Goal: Transaction & Acquisition: Obtain resource

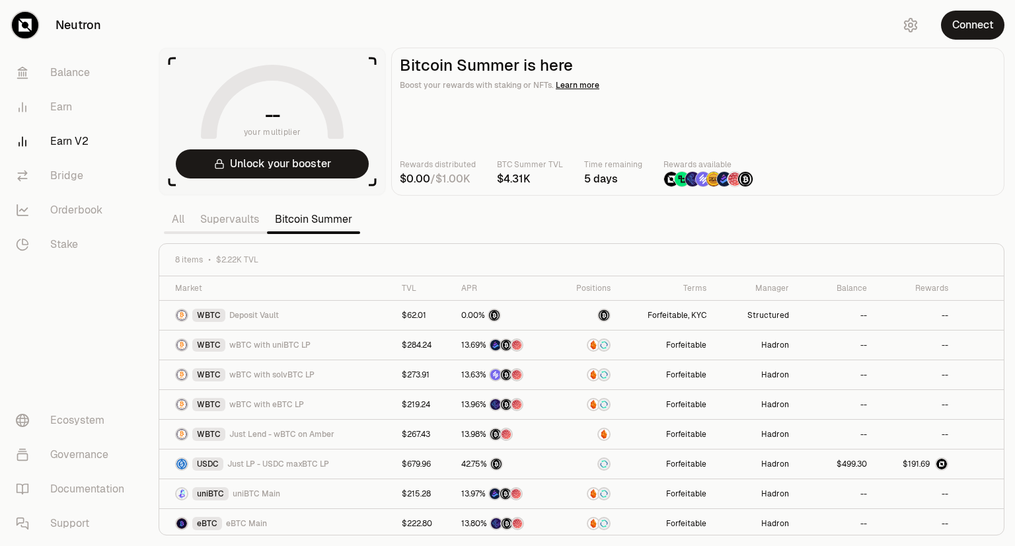
click at [1001, 37] on div "Connect" at bounding box center [951, 25] width 127 height 50
click at [990, 30] on button "Connect" at bounding box center [972, 25] width 63 height 29
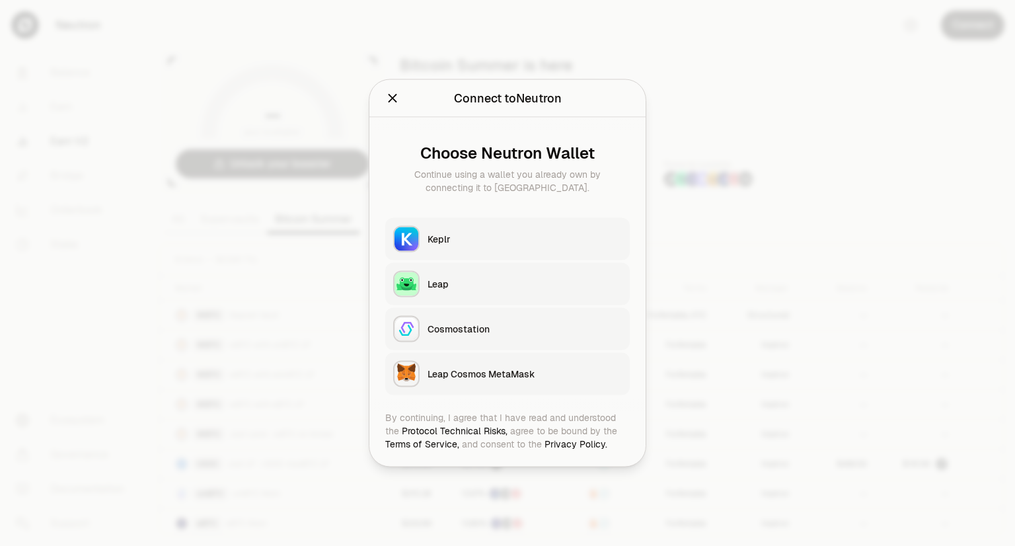
click at [443, 230] on button "Keplr" at bounding box center [507, 239] width 244 height 42
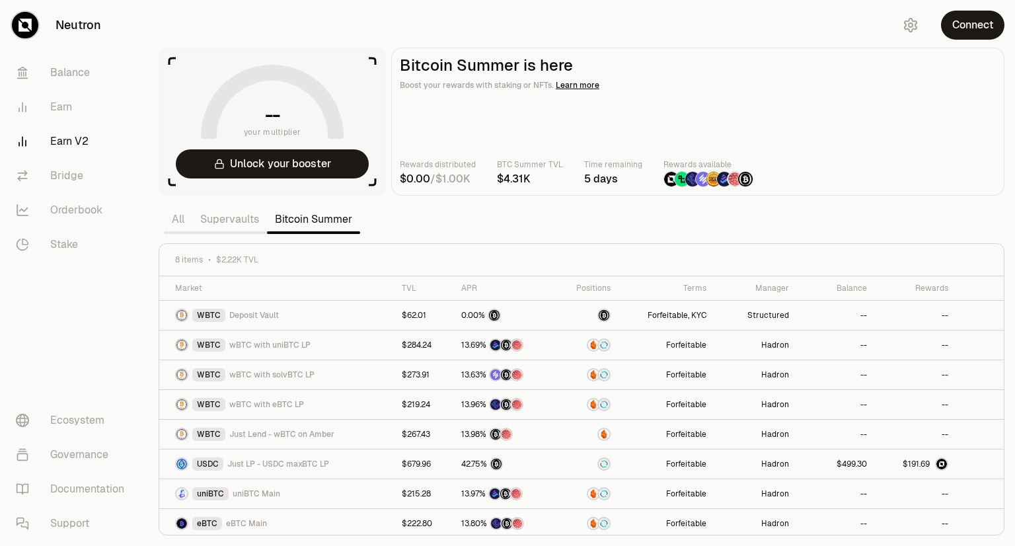
click at [872, 178] on div "Rewards distributed / BTC Summer TVL Time remaining 5 days Rewards available" at bounding box center [698, 172] width 596 height 29
click at [961, 28] on button "Connect" at bounding box center [972, 25] width 63 height 29
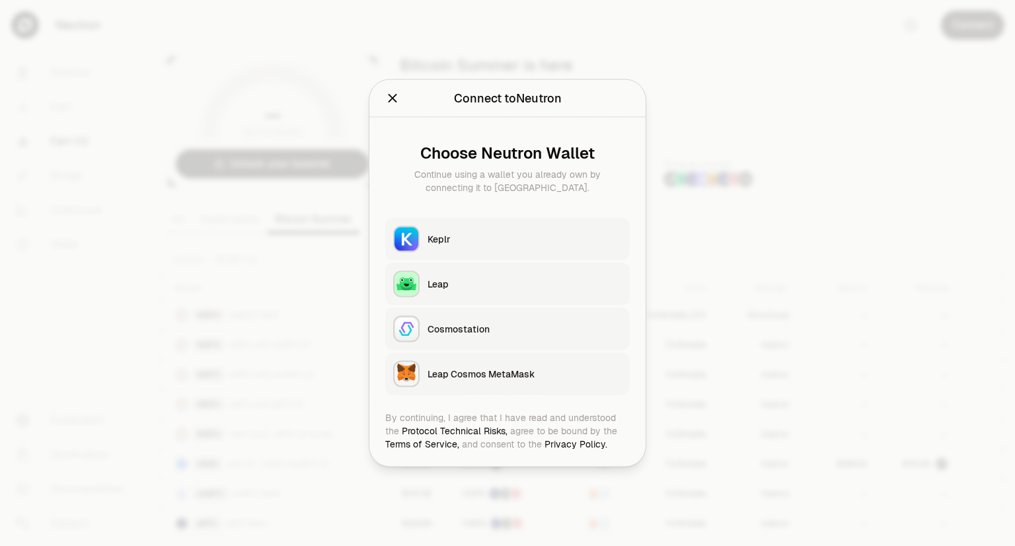
click at [482, 229] on button "Keplr" at bounding box center [507, 239] width 244 height 42
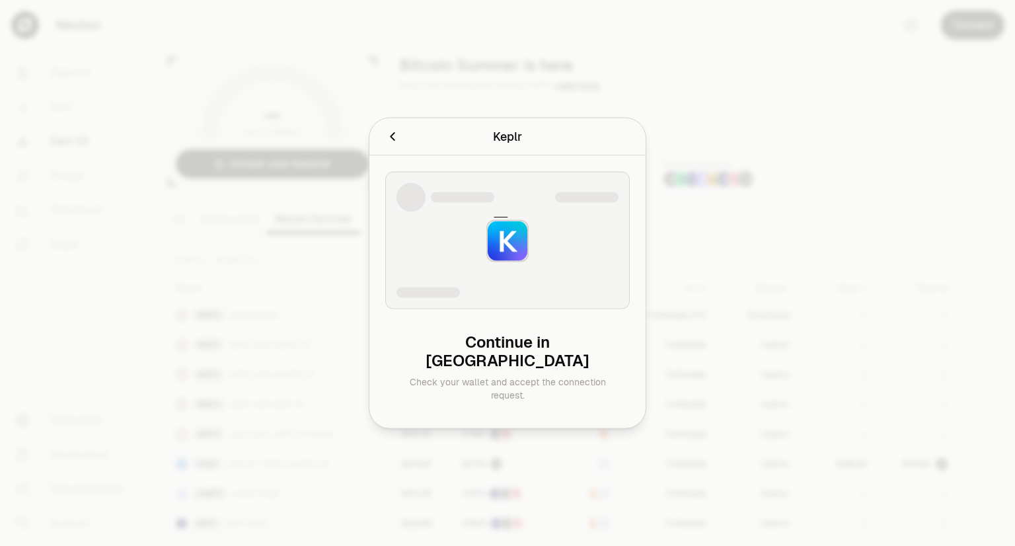
click at [394, 150] on h2 "Keplr" at bounding box center [507, 137] width 244 height 26
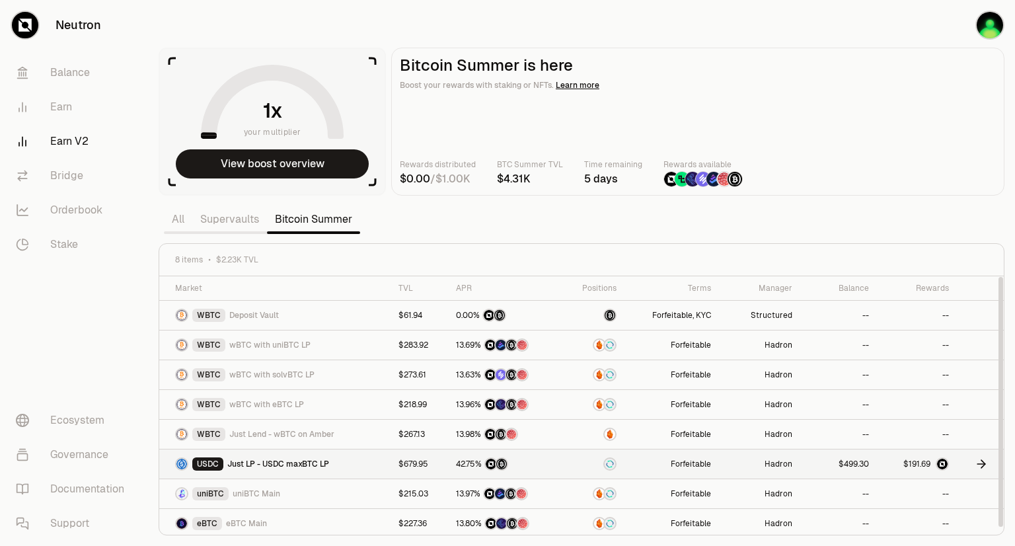
click at [937, 462] on img at bounding box center [942, 464] width 11 height 11
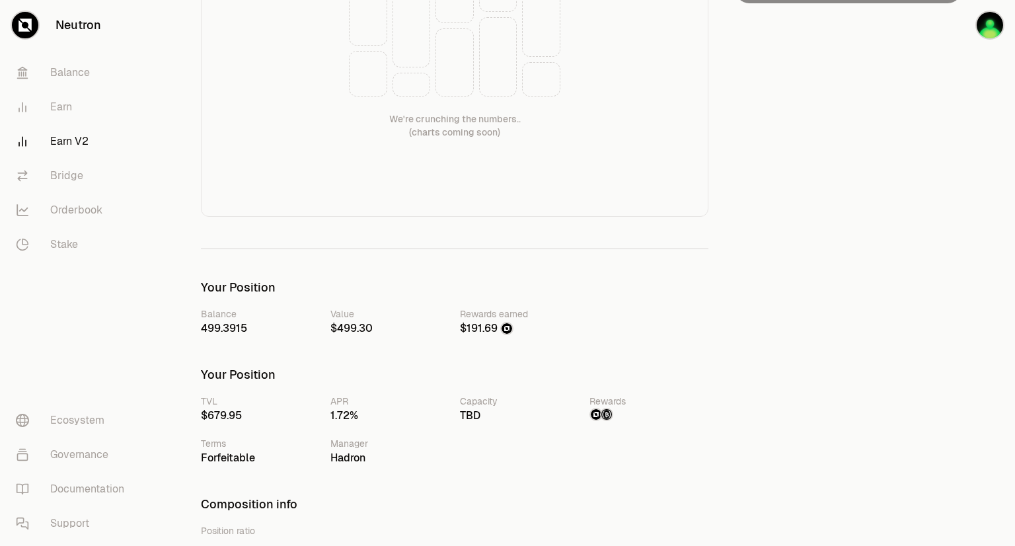
scroll to position [124, 0]
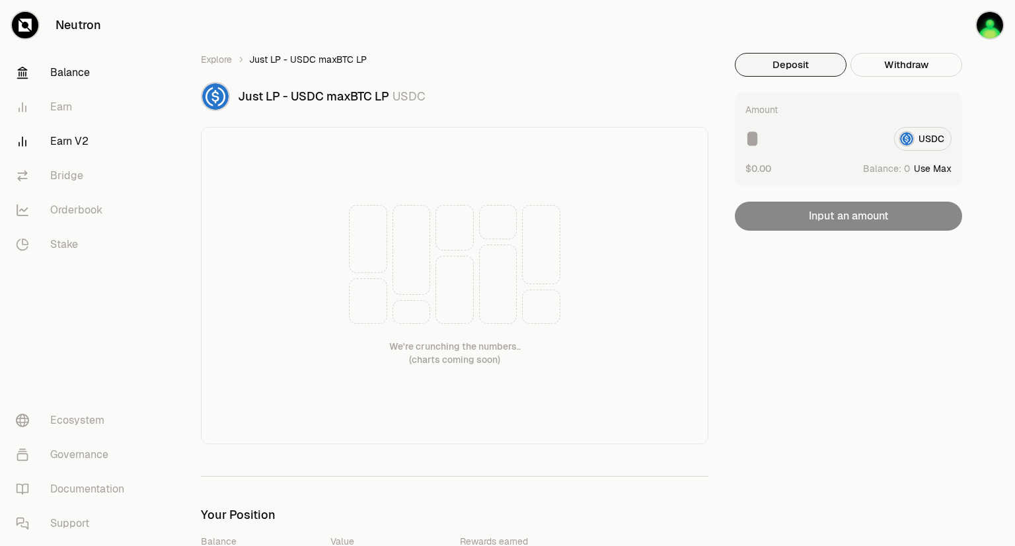
click at [82, 71] on link "Balance" at bounding box center [73, 73] width 137 height 34
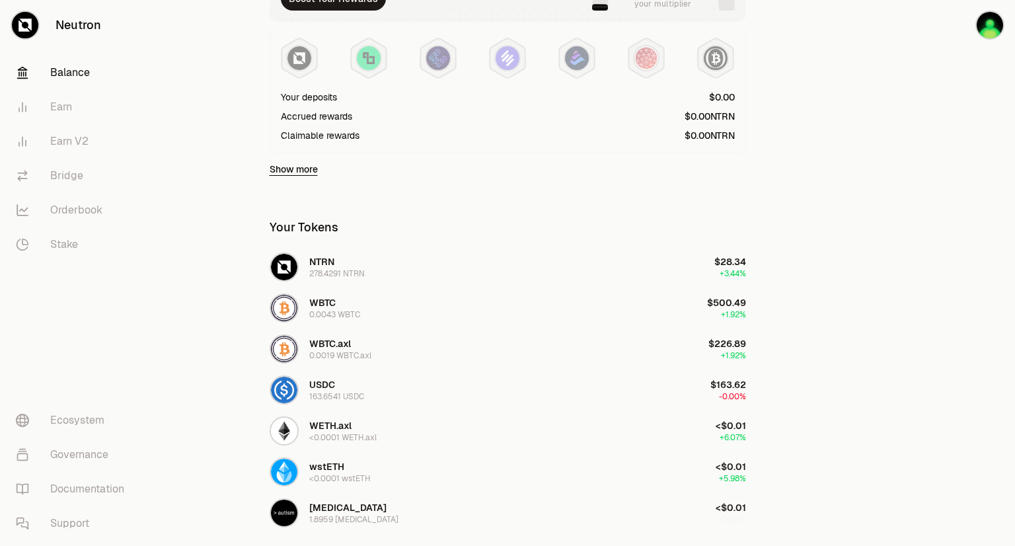
scroll to position [334, 0]
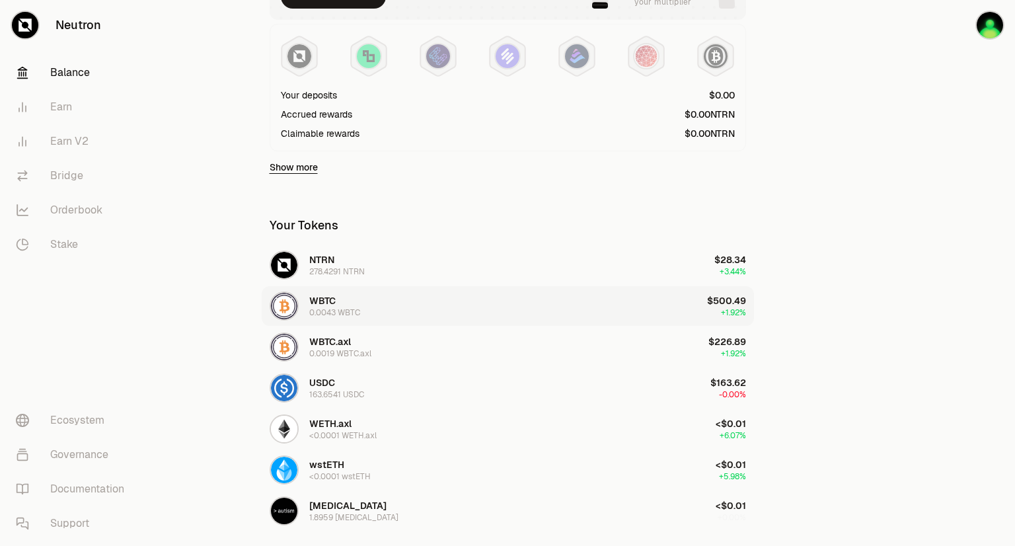
click at [573, 303] on button "WBTC 0.0043 WBTC $500.49 +1.92%" at bounding box center [508, 306] width 492 height 40
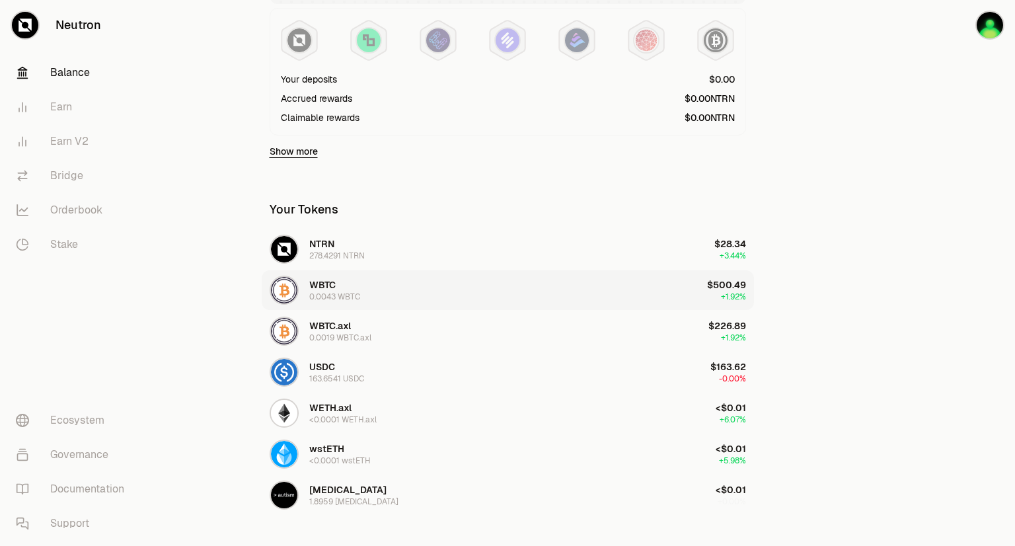
scroll to position [350, 0]
click at [48, 151] on link "Earn V2" at bounding box center [73, 141] width 137 height 34
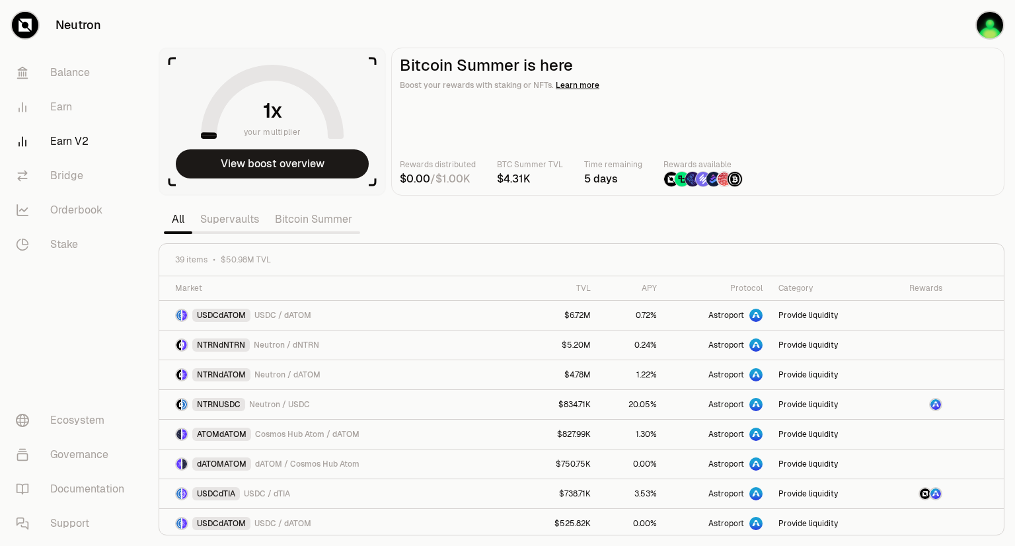
click at [283, 226] on link "Bitcoin Summer" at bounding box center [313, 219] width 93 height 26
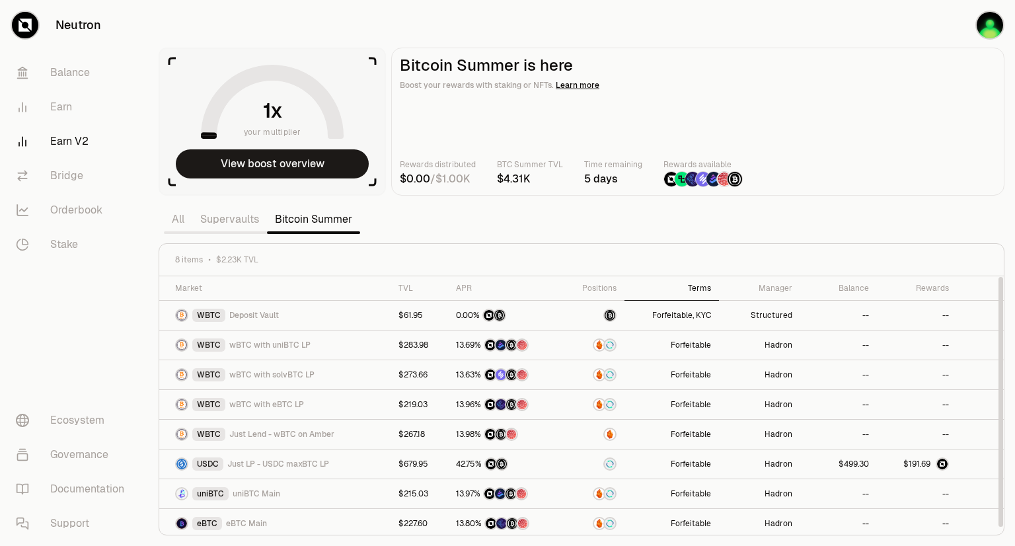
scroll to position [2, 0]
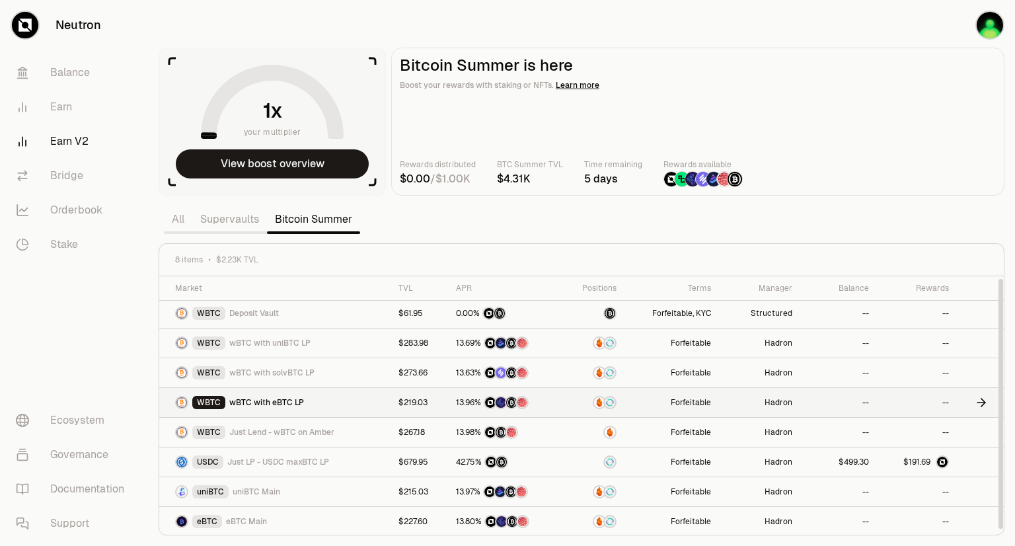
click at [334, 412] on td "WBTC wBTC with eBTC LP" at bounding box center [274, 403] width 231 height 30
click at [272, 400] on span "wBTC with eBTC LP" at bounding box center [266, 402] width 75 height 11
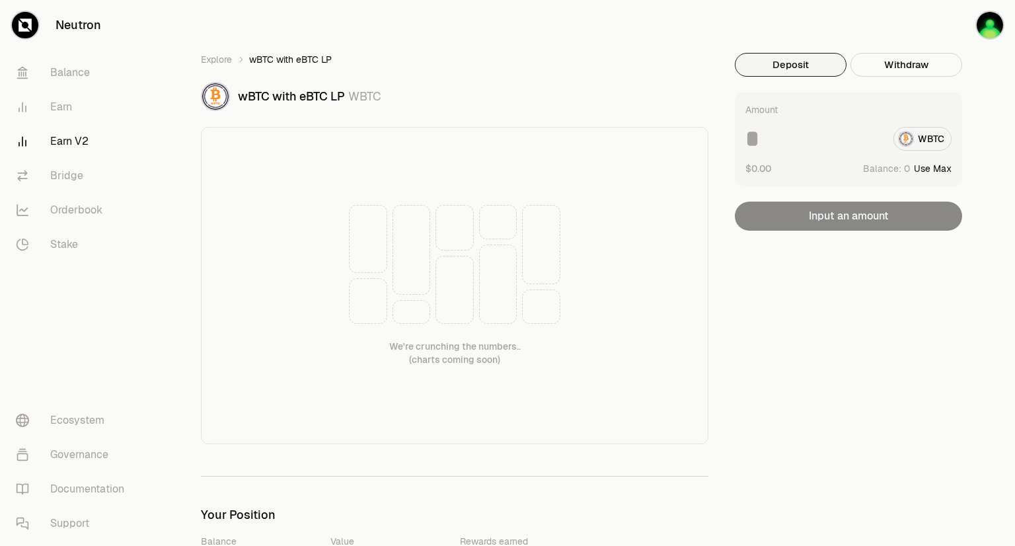
click at [920, 142] on div "WBTC" at bounding box center [848, 139] width 206 height 24
click at [983, 33] on img "button" at bounding box center [990, 25] width 26 height 26
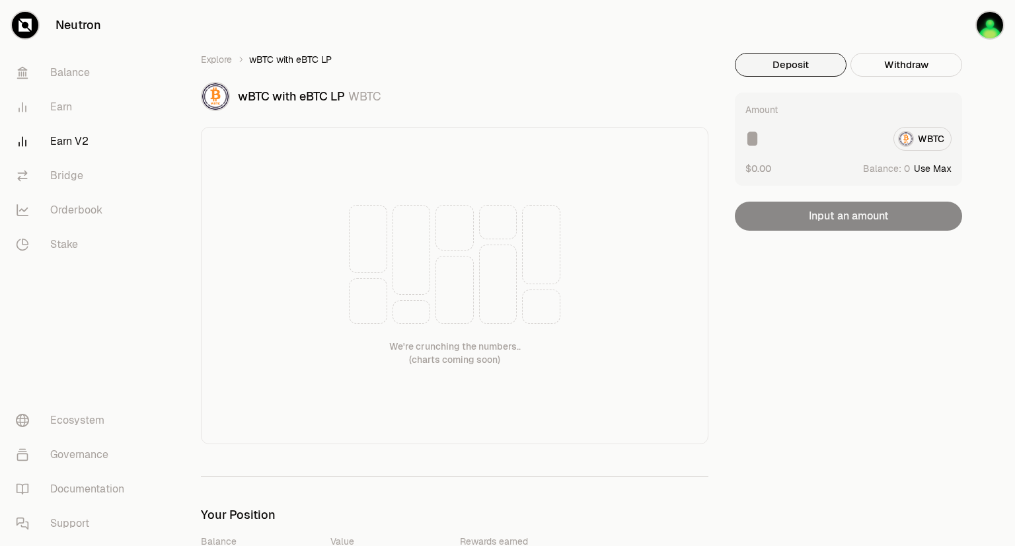
click at [75, 139] on link "Earn V2" at bounding box center [73, 141] width 137 height 34
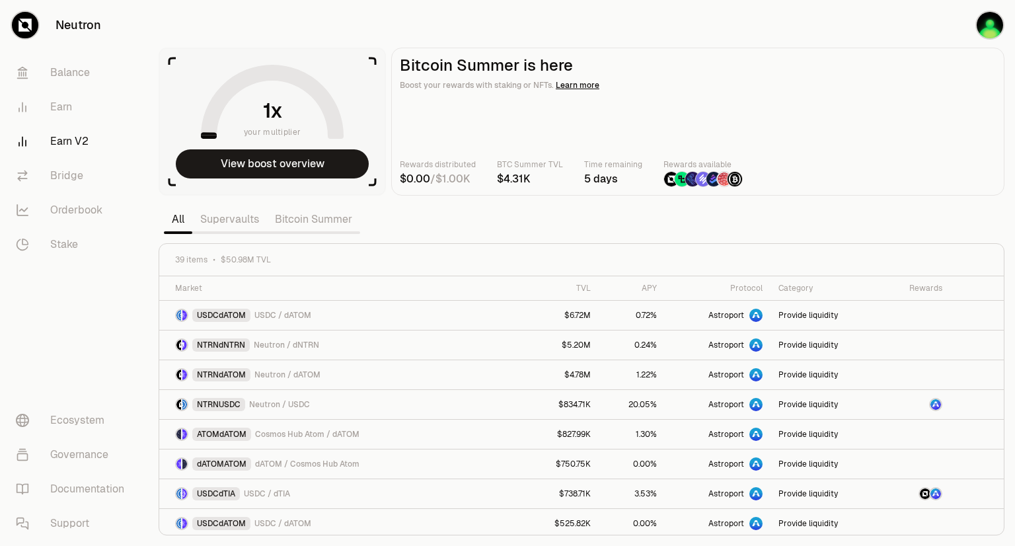
click at [320, 222] on link "Bitcoin Summer" at bounding box center [313, 219] width 93 height 26
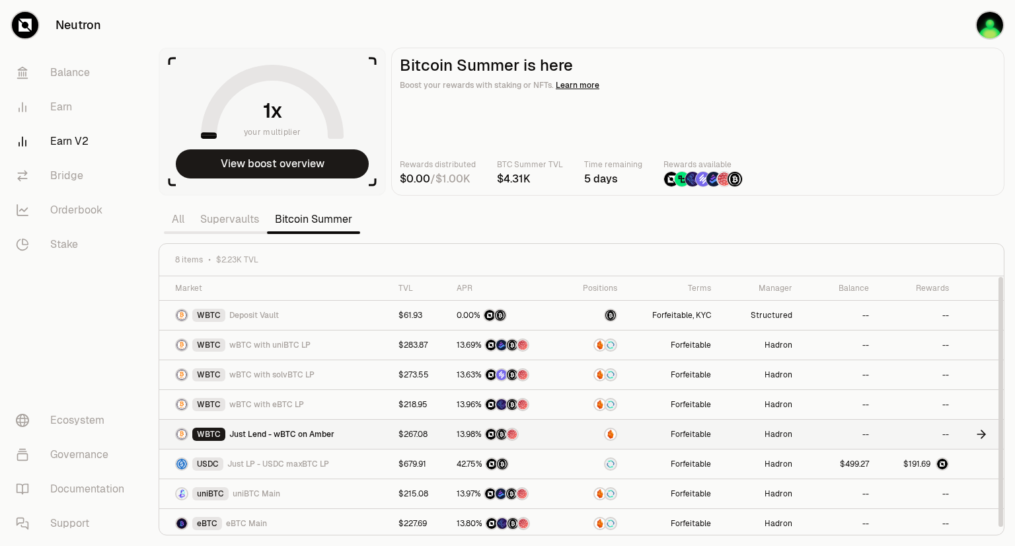
click at [328, 435] on span "Just Lend - wBTC on Amber" at bounding box center [281, 434] width 105 height 11
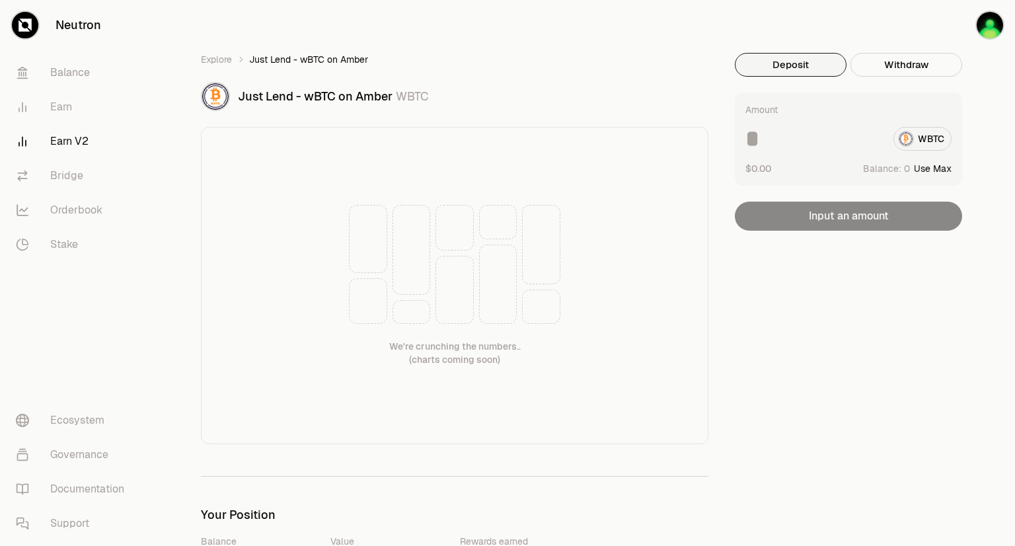
click at [928, 170] on button "Use Max" at bounding box center [933, 168] width 38 height 13
type input "*"
click at [991, 26] on img "button" at bounding box center [990, 25] width 26 height 26
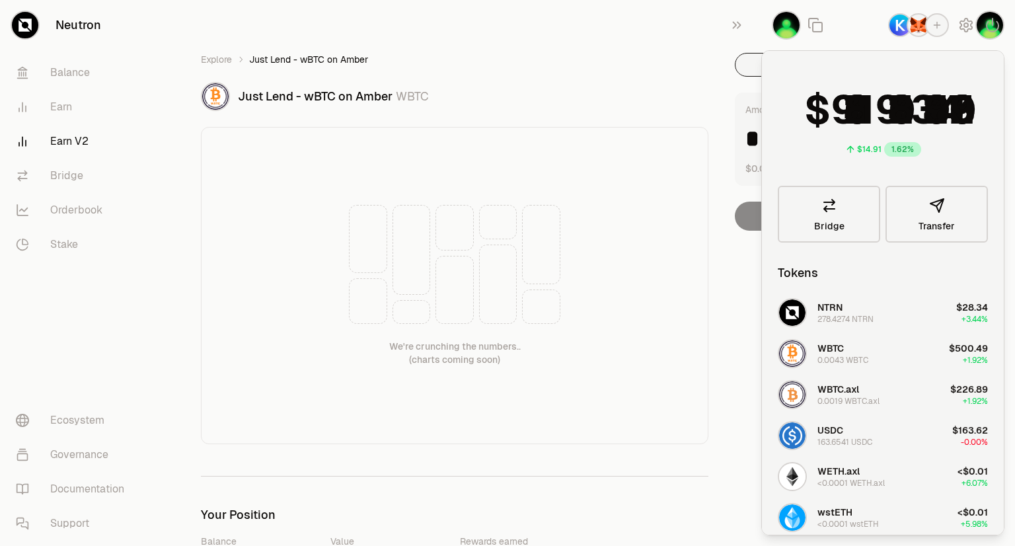
click at [693, 63] on ol "Explore Just Lend - wBTC on Amber" at bounding box center [454, 59] width 507 height 13
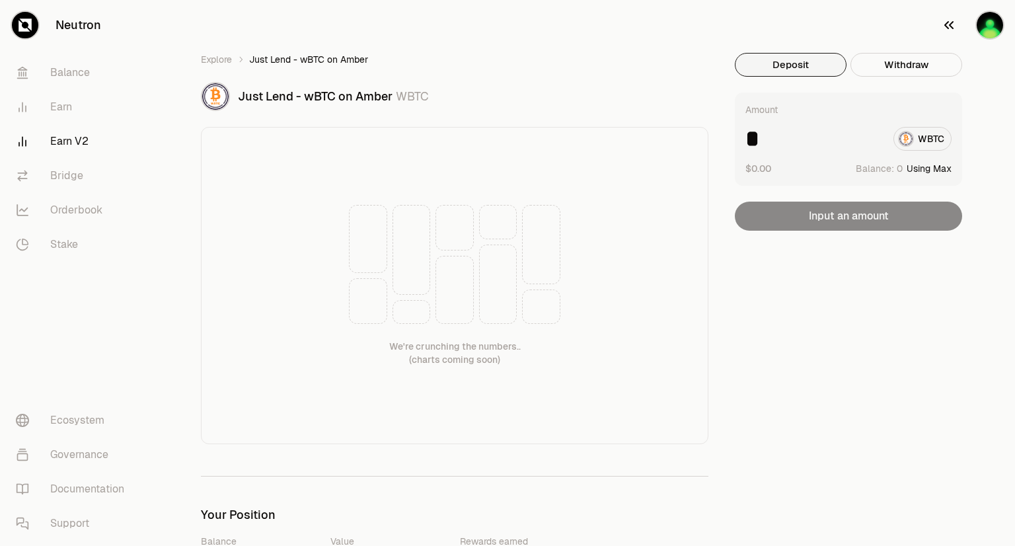
click at [979, 33] on img "button" at bounding box center [990, 25] width 26 height 26
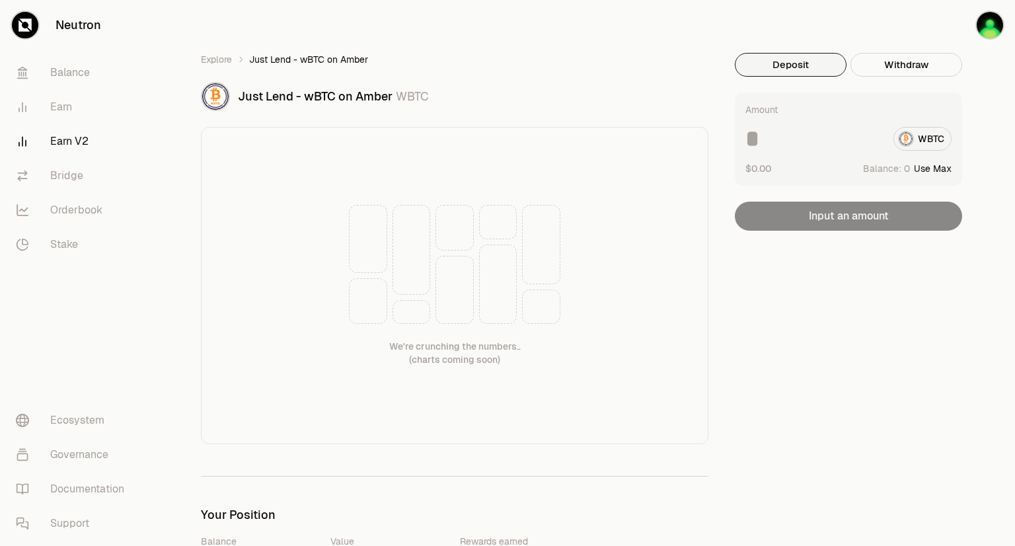
click at [926, 168] on button "Use Max" at bounding box center [933, 168] width 38 height 13
type input "*"
click at [921, 167] on button "Using Max" at bounding box center [929, 168] width 45 height 13
click at [769, 135] on input "*" at bounding box center [813, 139] width 137 height 24
click at [905, 70] on button "Withdraw" at bounding box center [906, 65] width 112 height 24
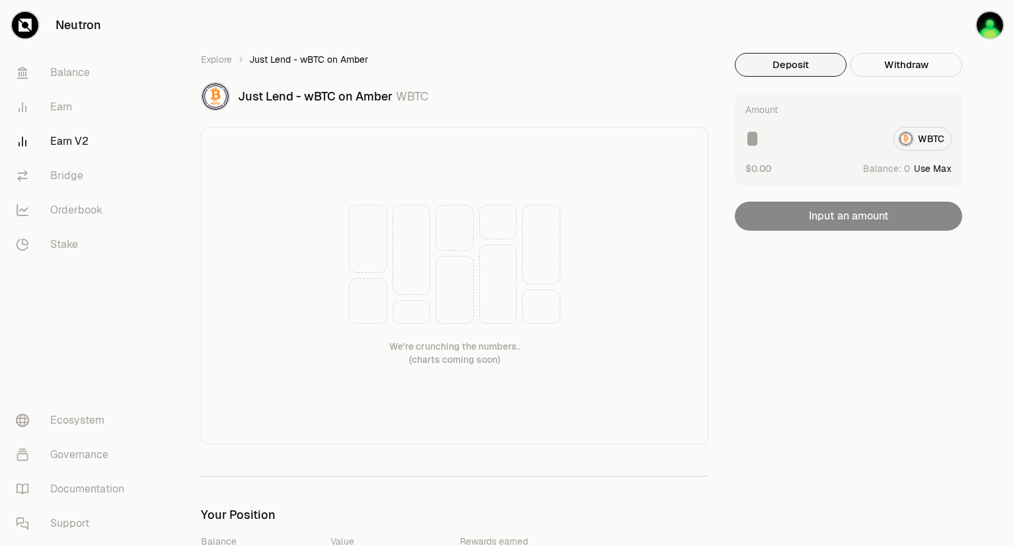
click at [835, 64] on button "Deposit" at bounding box center [791, 65] width 112 height 24
click at [71, 147] on link "Earn V2" at bounding box center [73, 141] width 137 height 34
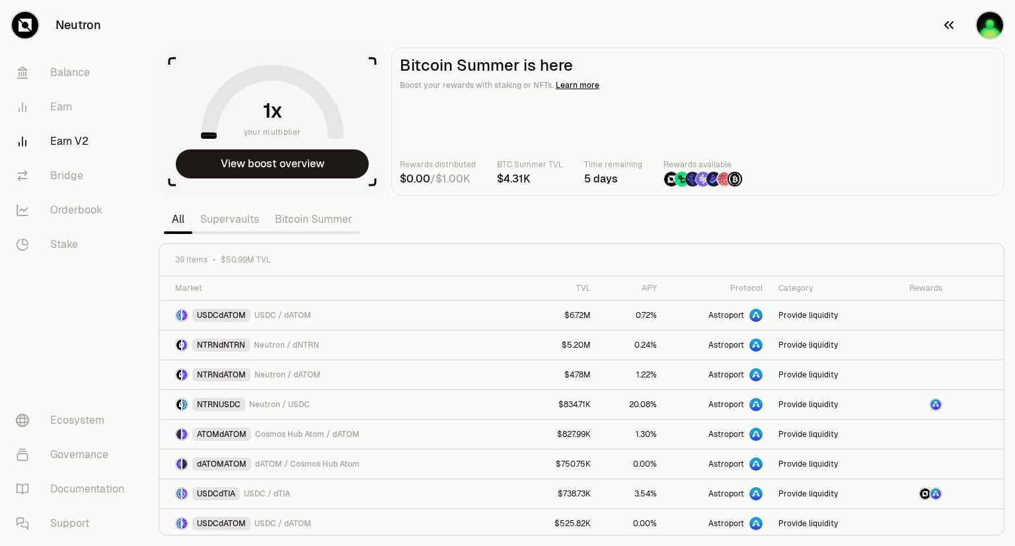
click at [988, 27] on img "button" at bounding box center [990, 25] width 26 height 26
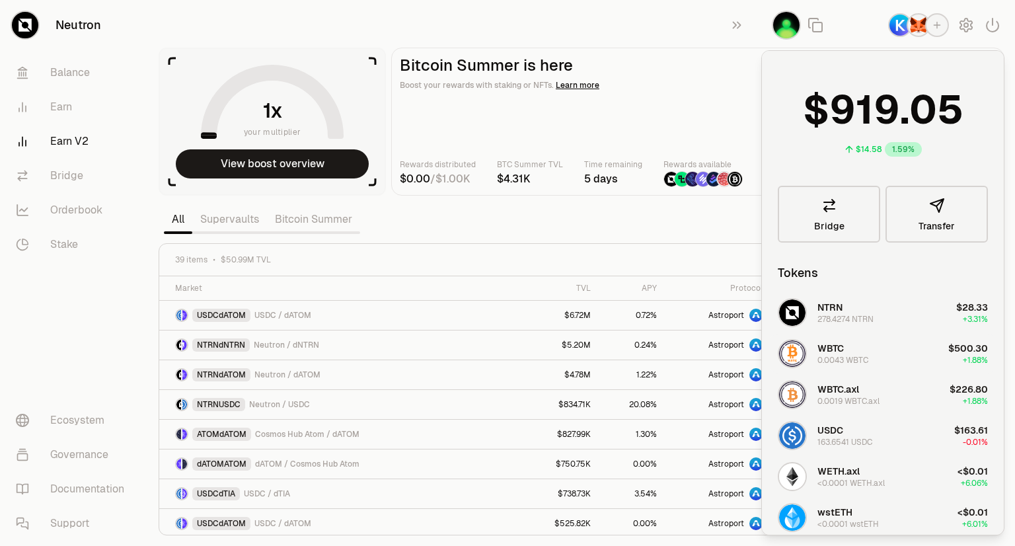
click at [791, 362] on img "button" at bounding box center [792, 353] width 26 height 26
click at [328, 217] on link "Bitcoin Summer" at bounding box center [313, 219] width 93 height 26
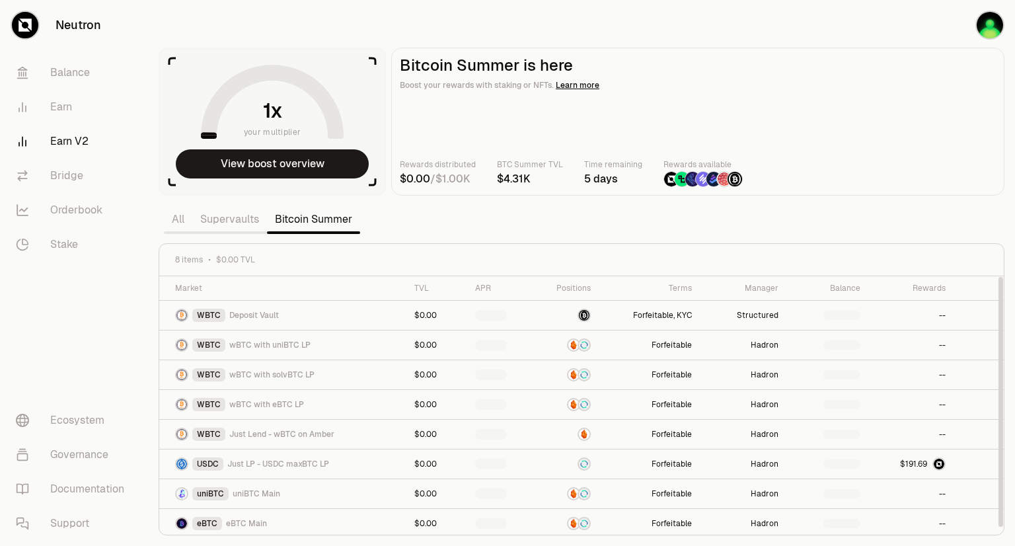
click at [326, 220] on link "Bitcoin Summer" at bounding box center [313, 219] width 93 height 26
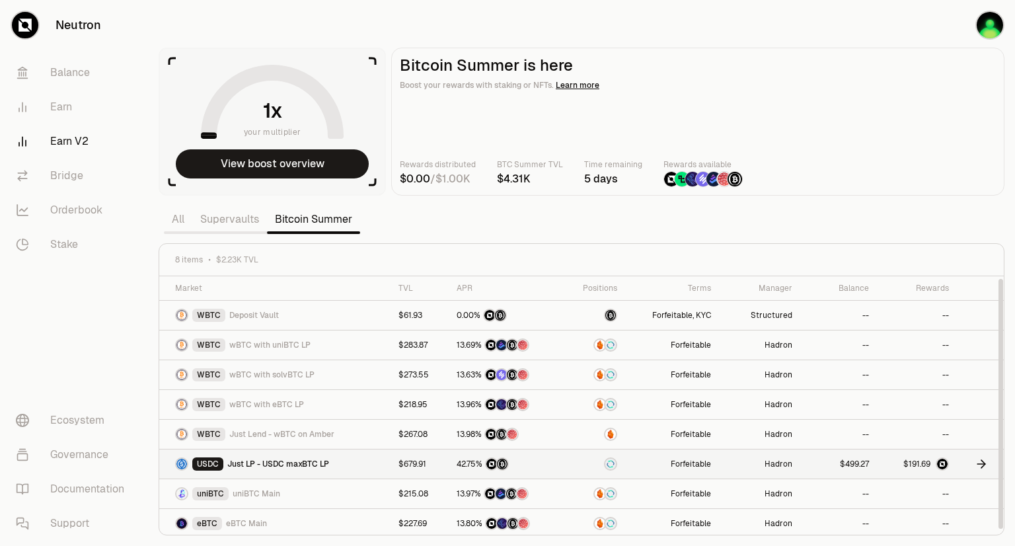
scroll to position [2, 0]
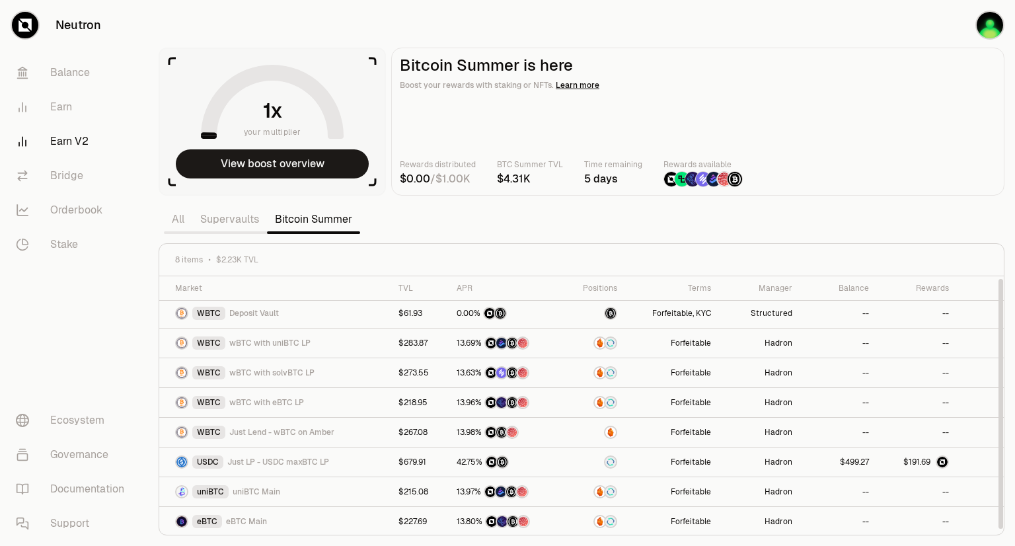
drag, startPoint x: 998, startPoint y: 330, endPoint x: 1004, endPoint y: 424, distance: 93.4
click at [1003, 424] on div at bounding box center [1000, 404] width 5 height 250
click at [497, 433] on img at bounding box center [501, 432] width 11 height 11
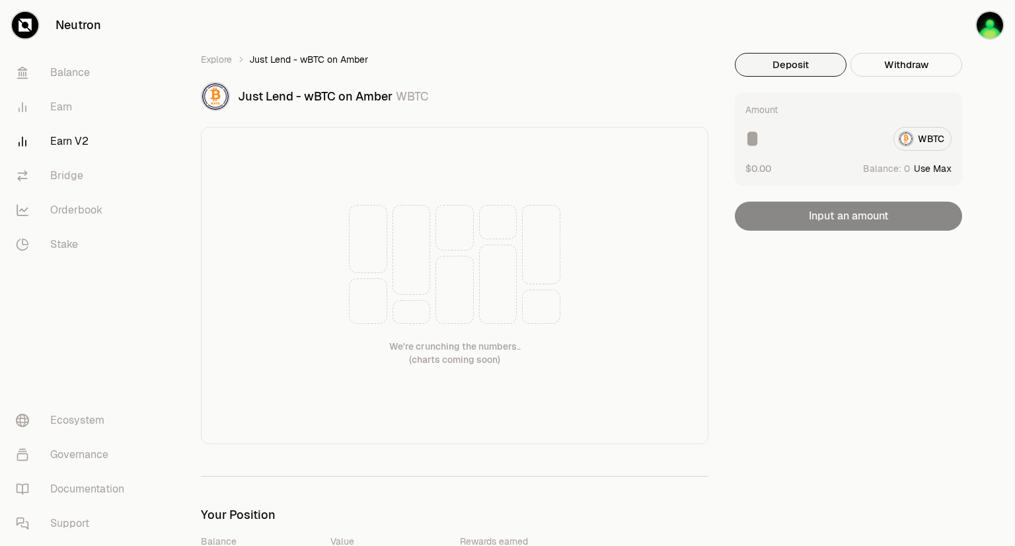
click at [916, 171] on button "Use Max" at bounding box center [933, 168] width 38 height 13
type input "*"
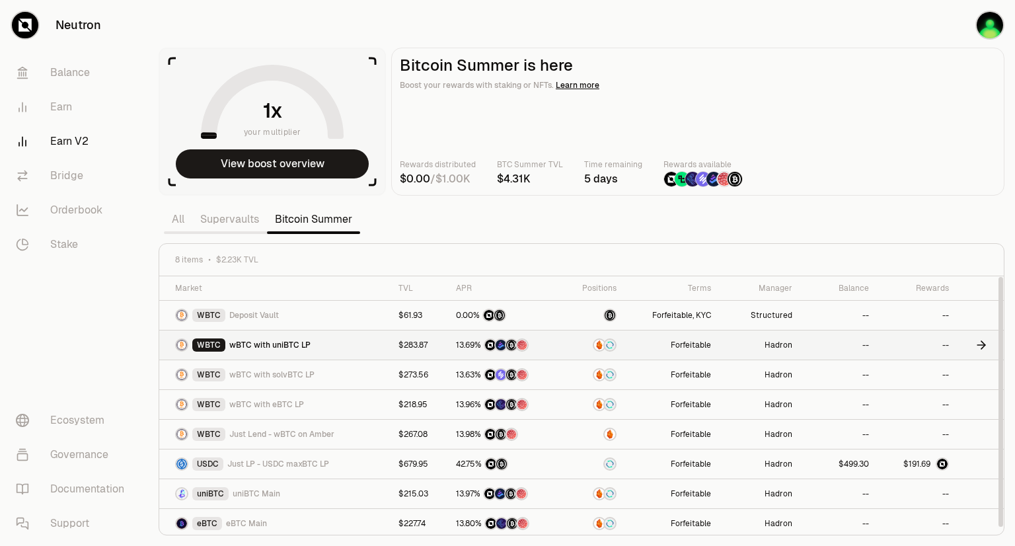
click at [379, 350] on div "WBTC wBTC with uniBTC LP" at bounding box center [278, 344] width 207 height 13
click at [318, 307] on td "WBTC Deposit Vault" at bounding box center [274, 316] width 231 height 30
click at [344, 324] on td "WBTC Deposit Vault" at bounding box center [274, 316] width 231 height 30
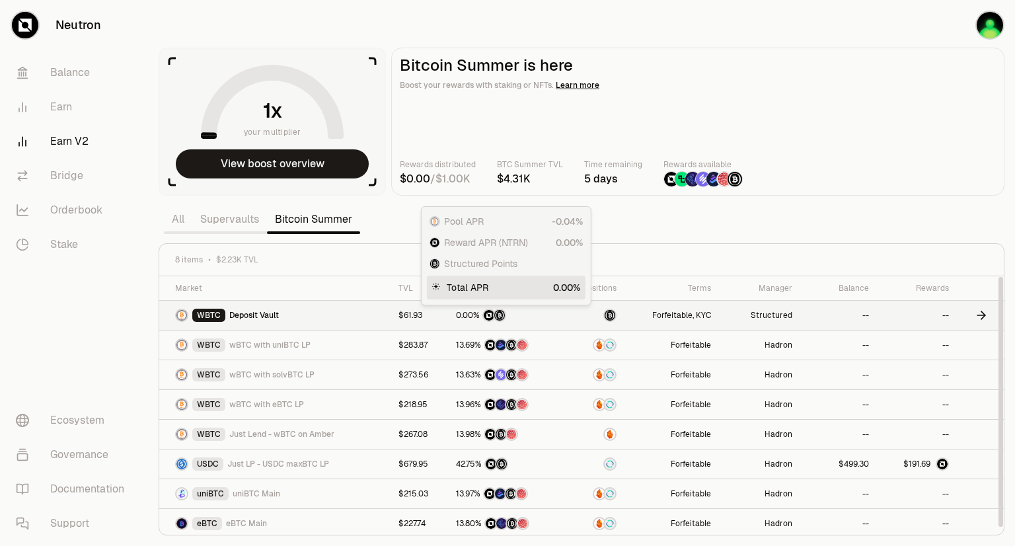
click at [542, 318] on div "0.00%" at bounding box center [504, 315] width 97 height 13
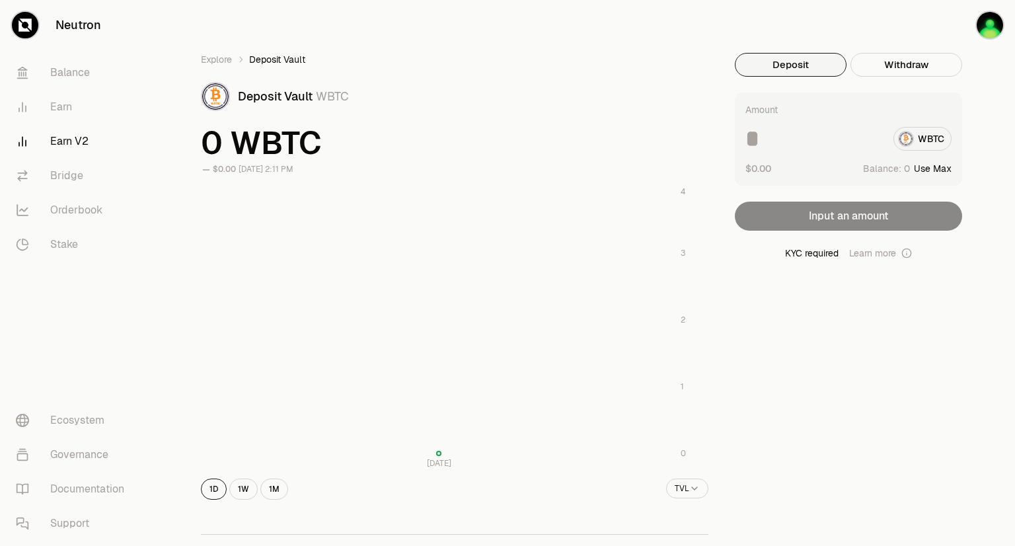
click at [926, 140] on div "WBTC" at bounding box center [848, 139] width 206 height 24
click at [922, 163] on button "Use Max" at bounding box center [933, 168] width 38 height 13
type input "*"
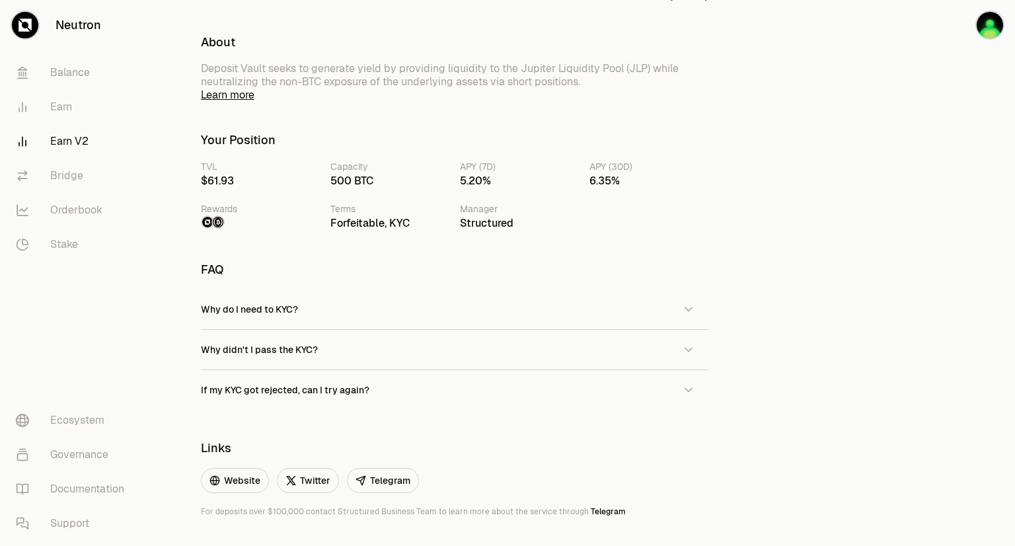
scroll to position [673, 0]
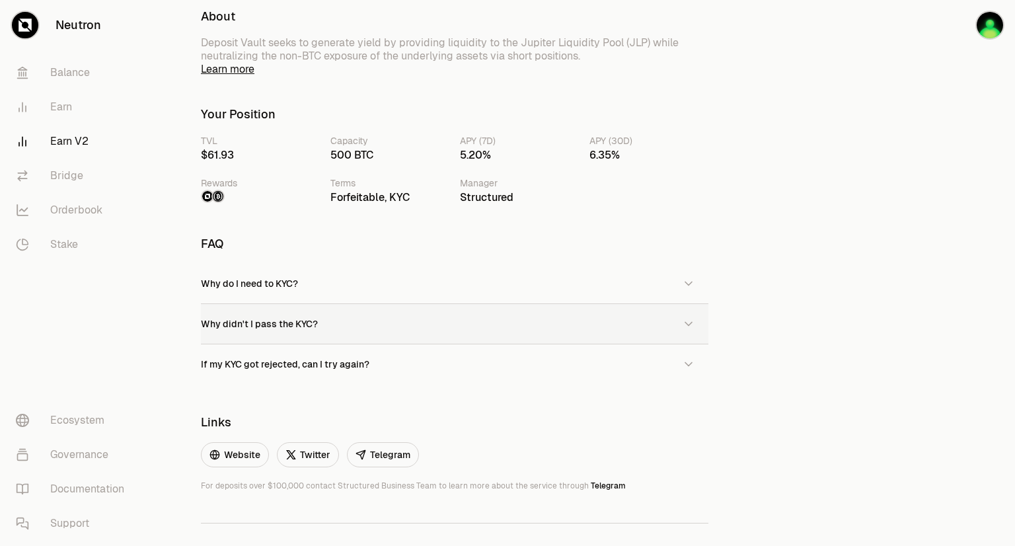
drag, startPoint x: 318, startPoint y: 324, endPoint x: 317, endPoint y: 334, distance: 9.9
click at [317, 334] on button "Why didn't I pass the KYC?" at bounding box center [454, 324] width 507 height 40
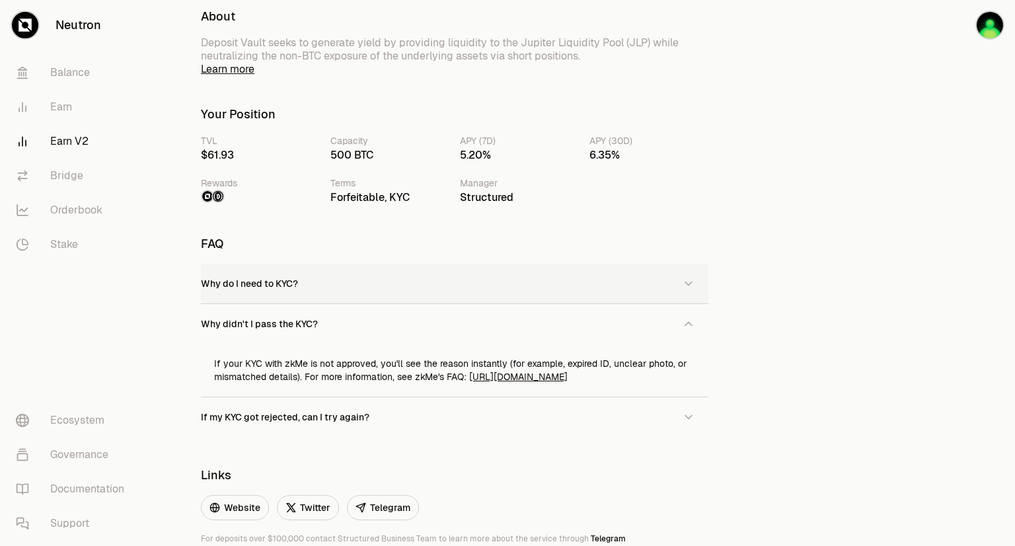
click at [314, 295] on button "Why do I need to KYC?" at bounding box center [454, 284] width 507 height 40
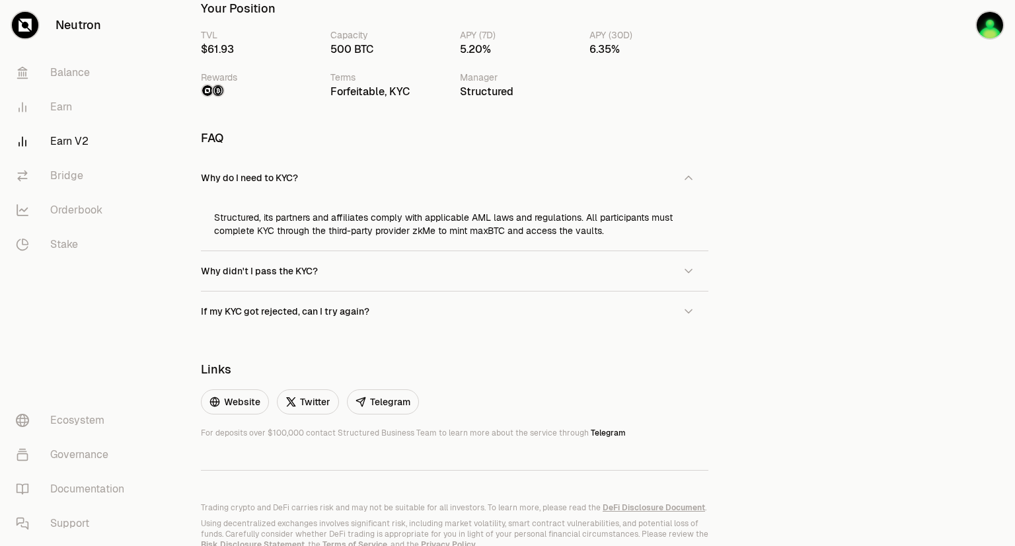
scroll to position [782, 0]
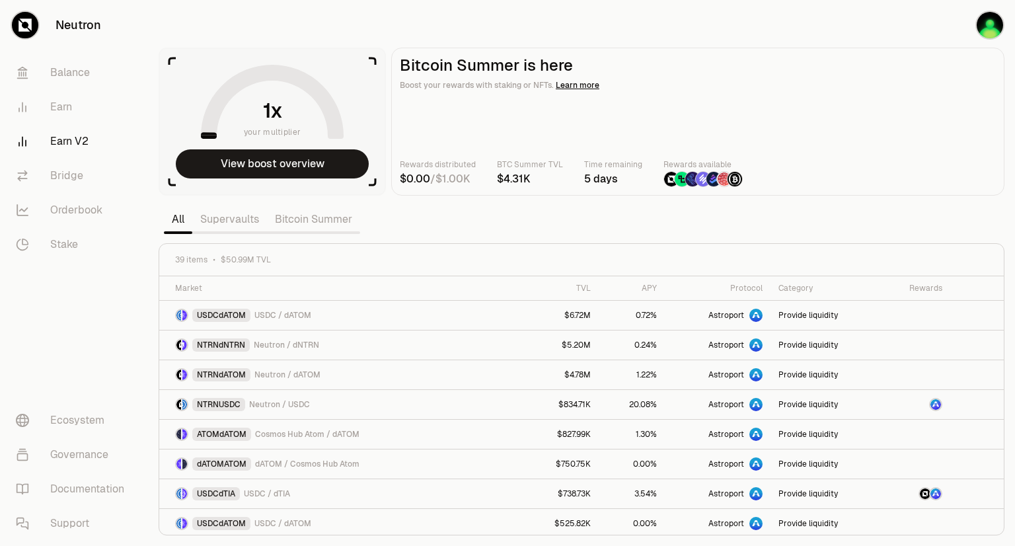
click at [219, 223] on link "Supervaults" at bounding box center [229, 219] width 75 height 26
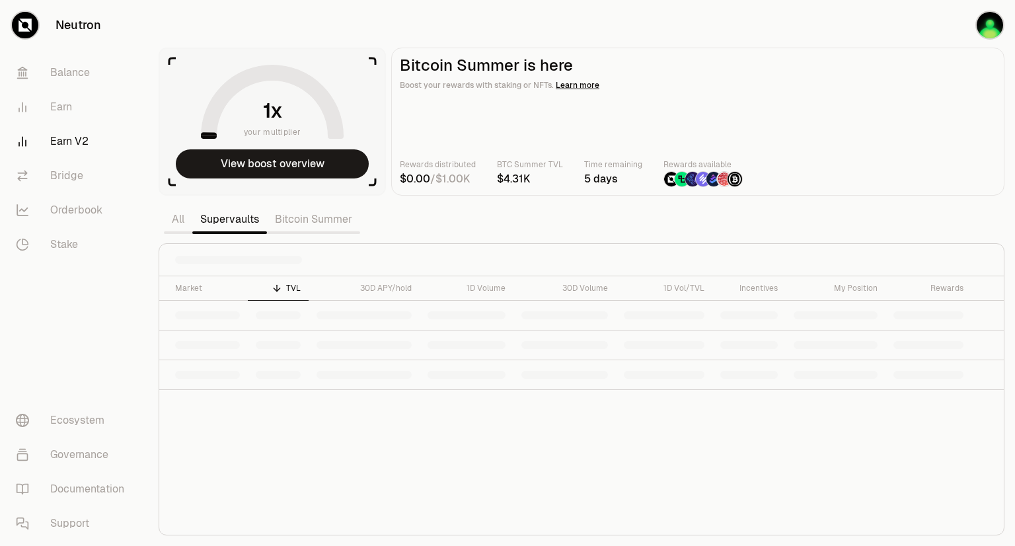
click at [315, 223] on link "Bitcoin Summer" at bounding box center [313, 219] width 93 height 26
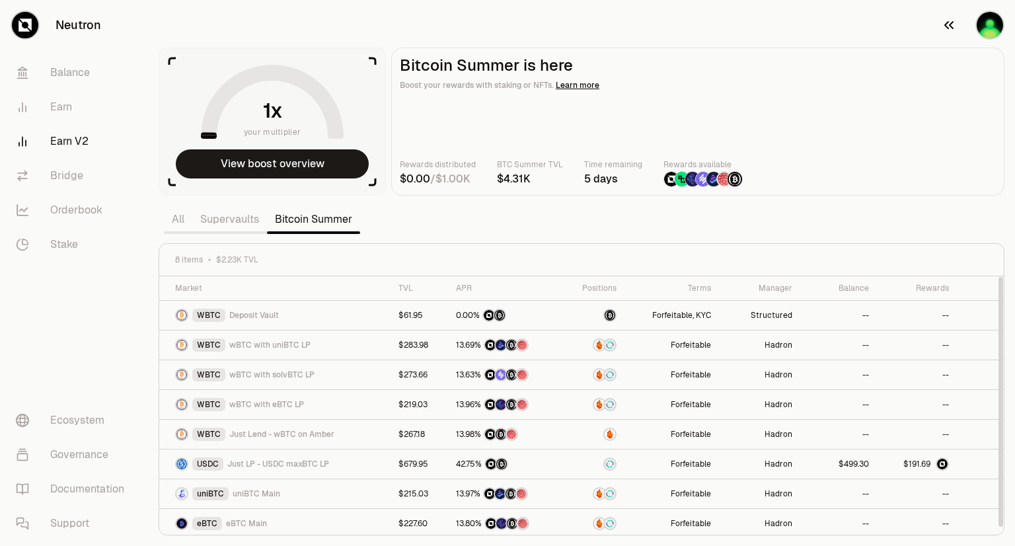
click at [988, 22] on img "button" at bounding box center [990, 25] width 26 height 26
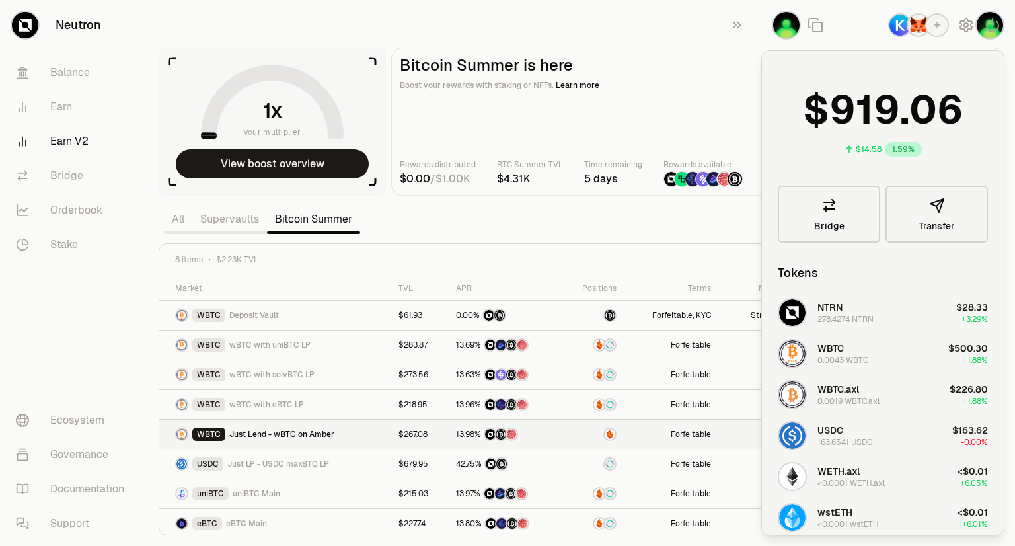
click at [273, 431] on span "Just Lend - wBTC on Amber" at bounding box center [281, 434] width 105 height 11
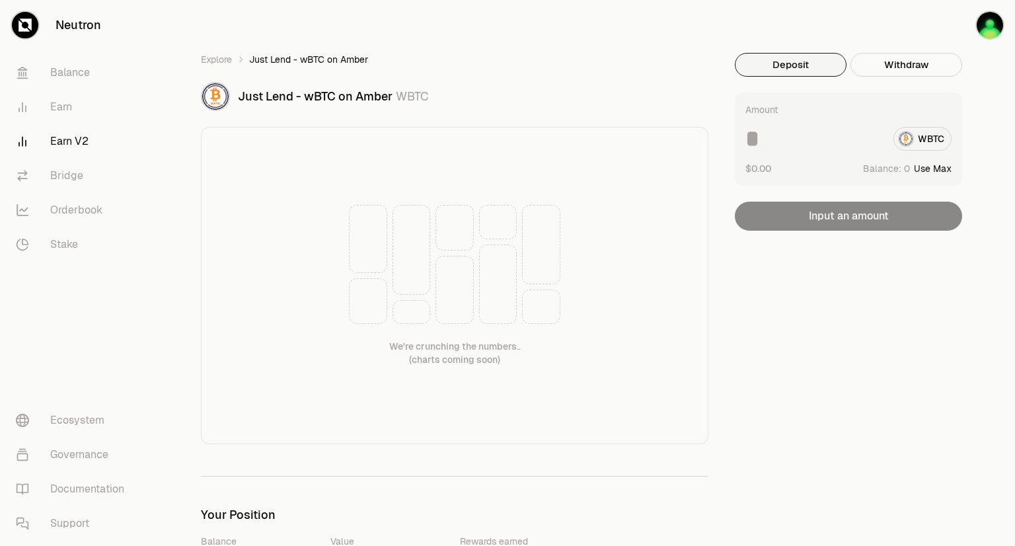
click at [58, 153] on link "Earn V2" at bounding box center [73, 141] width 137 height 34
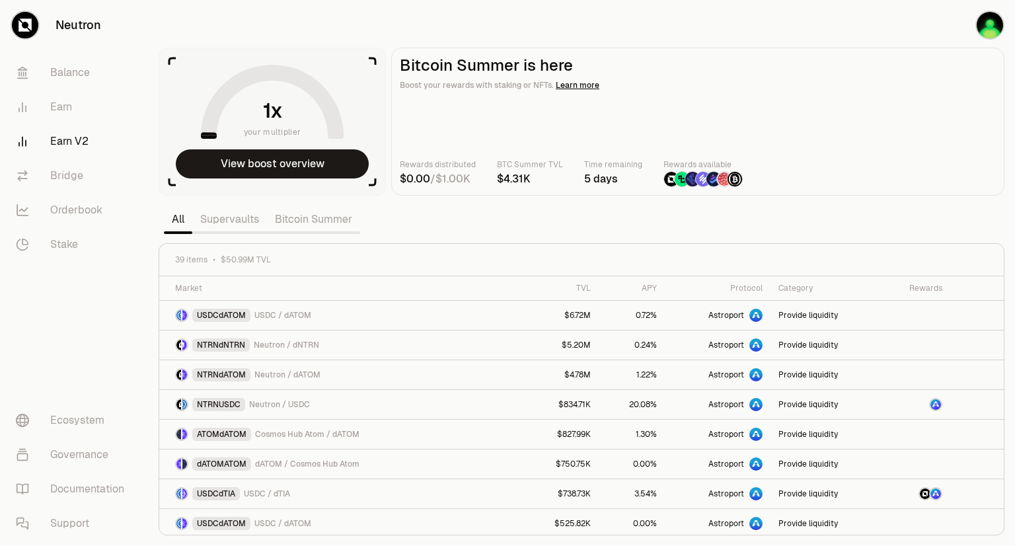
click at [63, 130] on link "Earn V2" at bounding box center [73, 141] width 137 height 34
click at [298, 219] on link "Bitcoin Summer" at bounding box center [313, 219] width 93 height 26
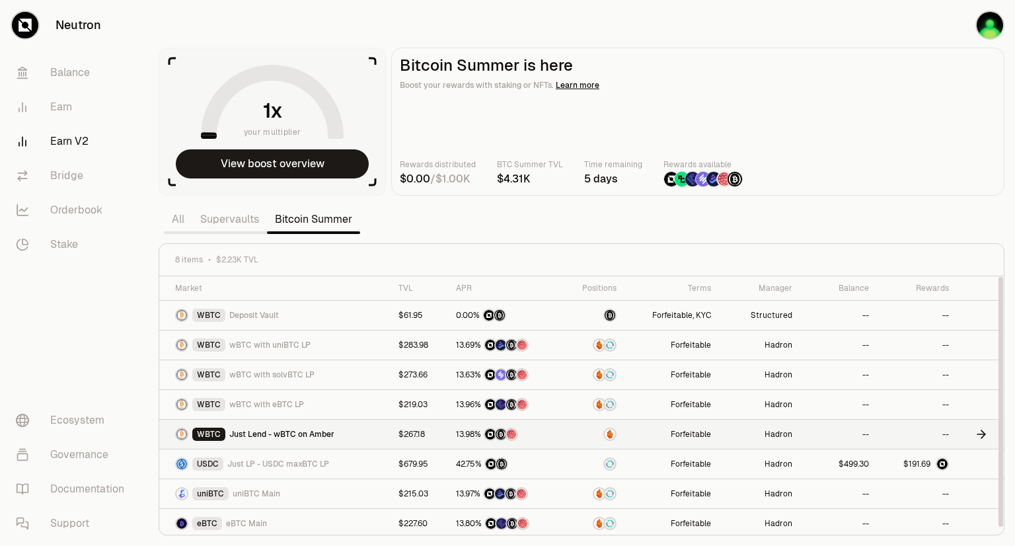
click at [313, 435] on span "Just Lend - wBTC on Amber" at bounding box center [281, 434] width 105 height 11
